Goal: Task Accomplishment & Management: Manage account settings

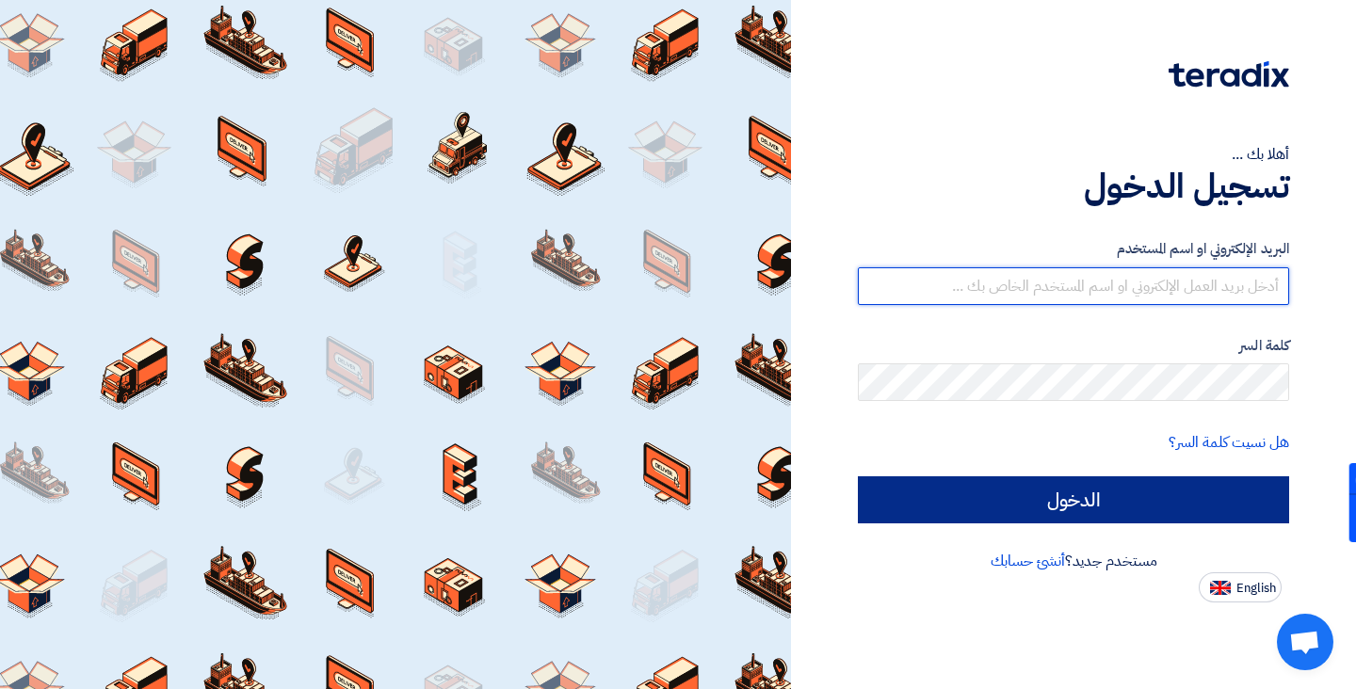
type input "[EMAIL_ADDRESS][DOMAIN_NAME]"
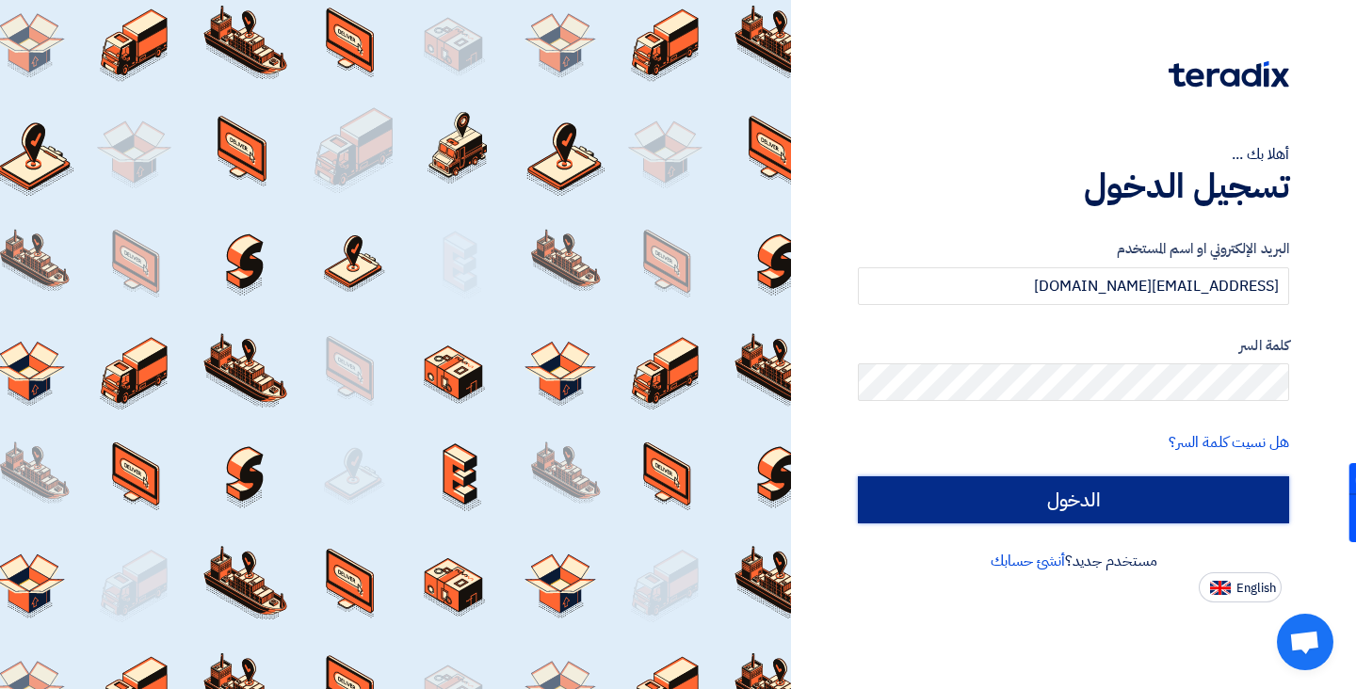
click at [1074, 503] on input "الدخول" at bounding box center [1073, 499] width 431 height 47
type input "Sign in"
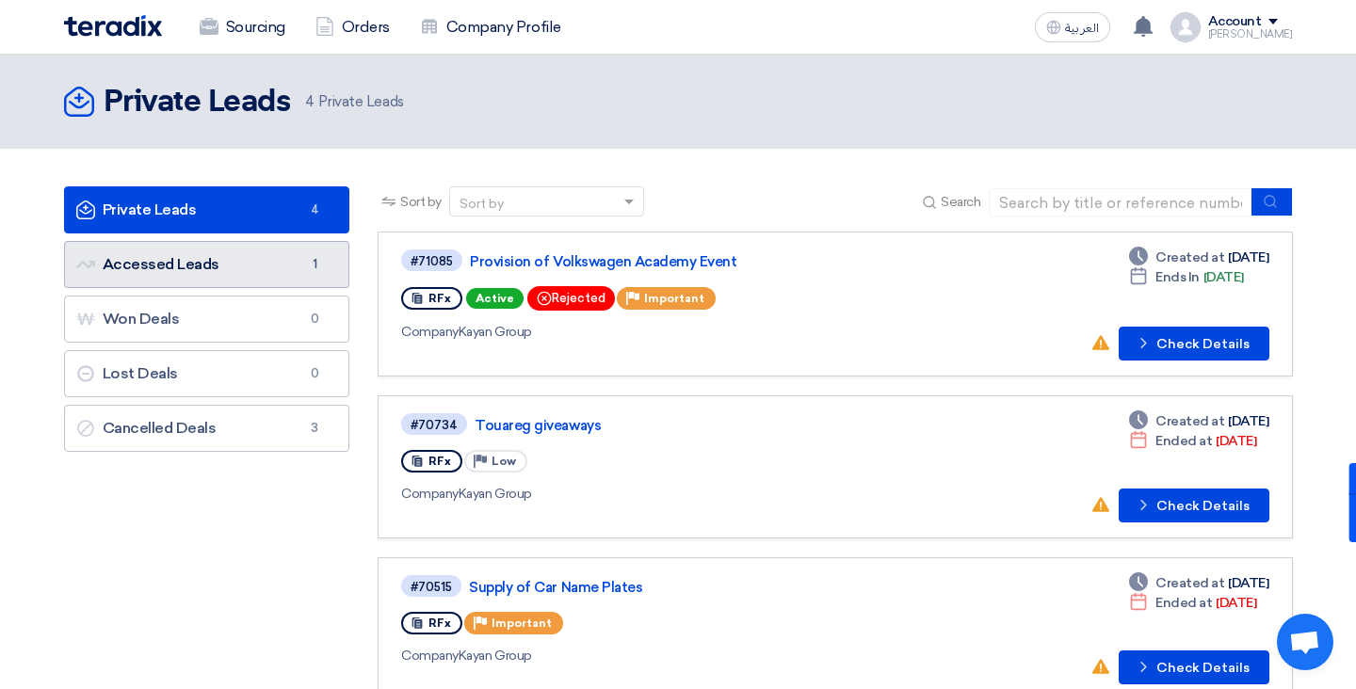
click at [248, 268] on link "Accessed Leads Accessed Leads 1" at bounding box center [207, 264] width 286 height 47
